Goal: Task Accomplishment & Management: Use online tool/utility

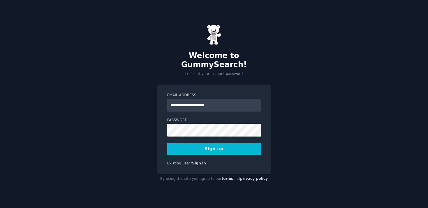
type input "**********"
click at [238, 144] on button "Sign up" at bounding box center [214, 149] width 94 height 12
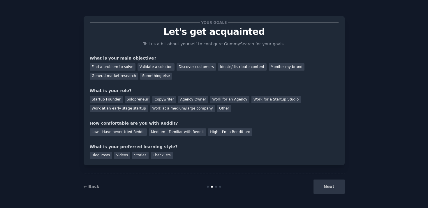
click at [325, 188] on div "Next" at bounding box center [300, 187] width 87 height 14
click at [329, 185] on div "Next" at bounding box center [300, 187] width 87 height 14
click at [129, 68] on div "Find a problem to solve" at bounding box center [113, 66] width 46 height 7
click at [146, 68] on div "Validate a solution" at bounding box center [155, 66] width 37 height 7
click at [126, 69] on div "Find a problem to solve" at bounding box center [113, 66] width 46 height 7
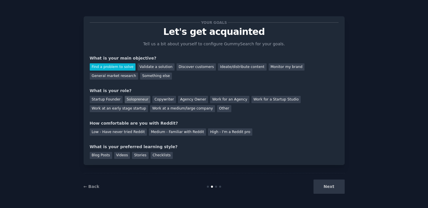
click at [141, 99] on div "Solopreneur" at bounding box center [138, 99] width 26 height 7
click at [134, 132] on div "Low - Have never tried Reddit" at bounding box center [118, 132] width 57 height 7
click at [125, 157] on div "Videos" at bounding box center [122, 155] width 16 height 7
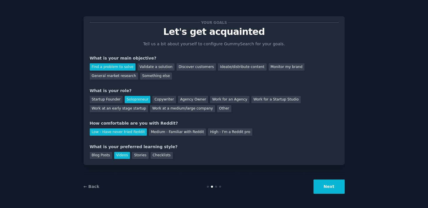
click at [334, 190] on button "Next" at bounding box center [328, 187] width 31 height 14
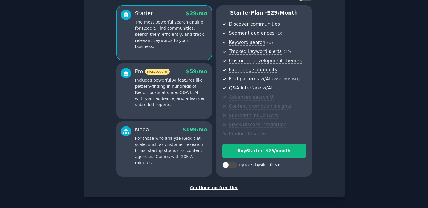
scroll to position [48, 0]
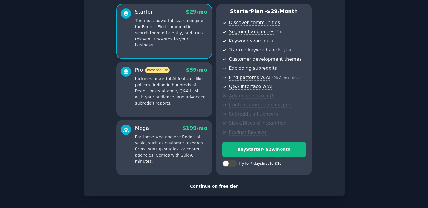
click at [217, 188] on div "Continue on free tier" at bounding box center [214, 187] width 249 height 6
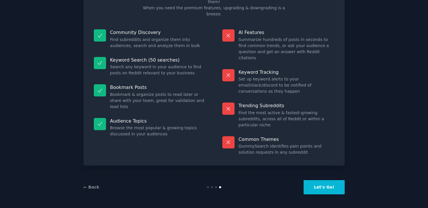
scroll to position [18, 0]
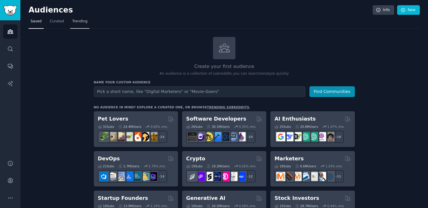
click at [79, 22] on span "Trending" at bounding box center [79, 21] width 15 height 5
